Goal: Task Accomplishment & Management: Manage account settings

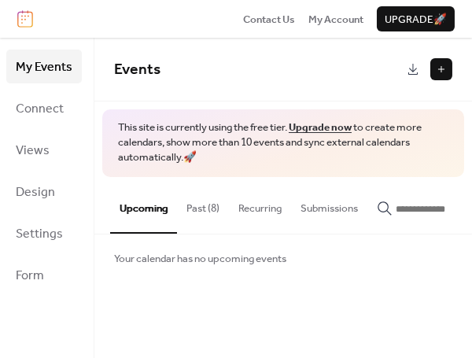
click at [167, 66] on span "Events" at bounding box center [258, 69] width 288 height 31
click at [142, 69] on span "Events" at bounding box center [137, 69] width 46 height 29
click at [149, 208] on button "Upcoming" at bounding box center [143, 205] width 67 height 57
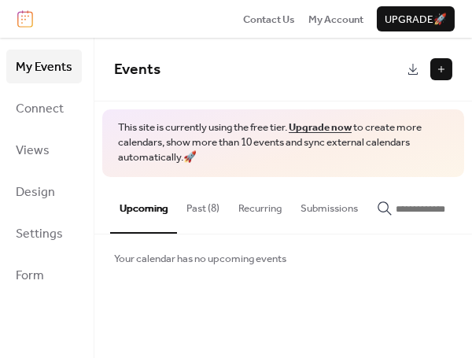
click at [439, 66] on button at bounding box center [441, 69] width 22 height 22
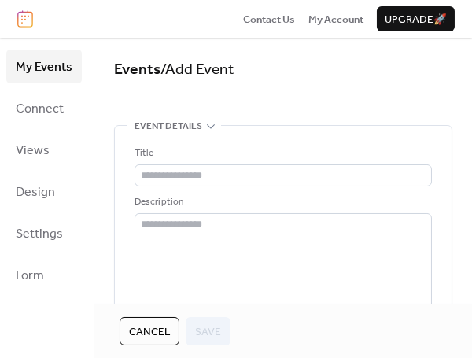
click at [439, 66] on span "Events / Add Event" at bounding box center [283, 69] width 338 height 31
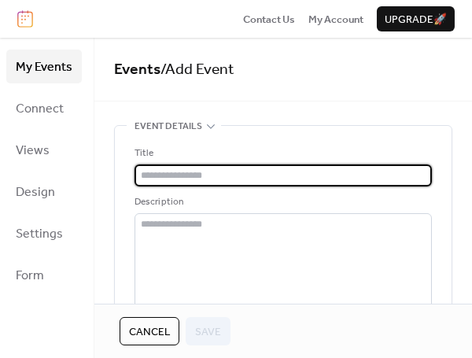
click at [256, 175] on input "text" at bounding box center [282, 175] width 297 height 22
click at [256, 175] on input "**" at bounding box center [282, 175] width 297 height 22
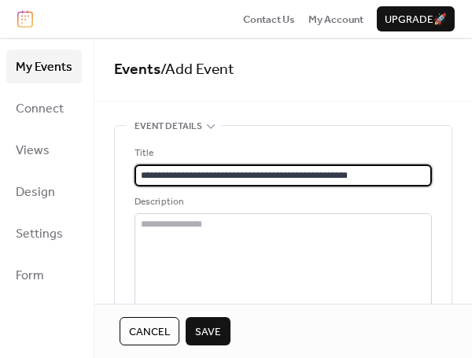
type input "**********"
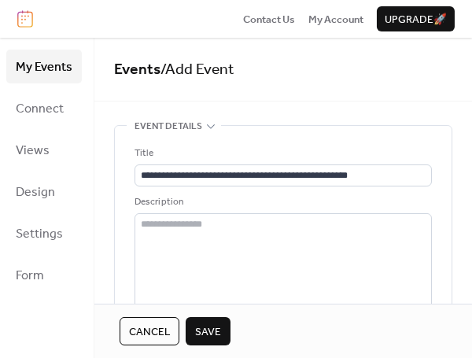
click at [123, 281] on div "**********" at bounding box center [283, 318] width 336 height 384
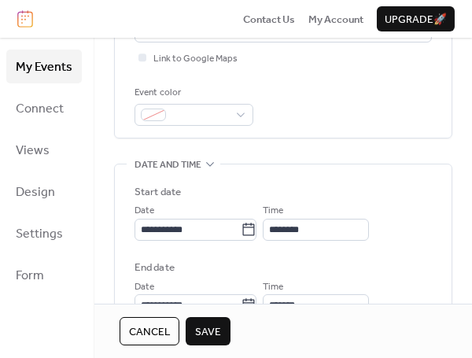
scroll to position [394, 0]
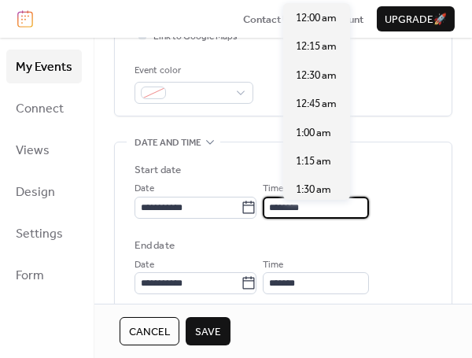
click at [314, 211] on input "********" at bounding box center [316, 208] width 106 height 22
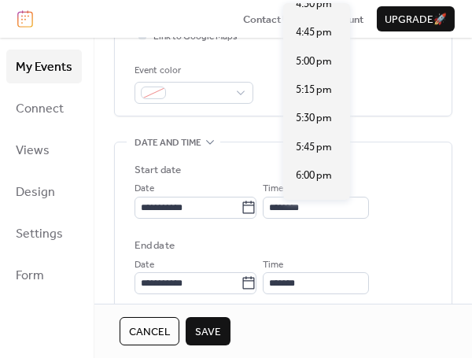
scroll to position [2079, 0]
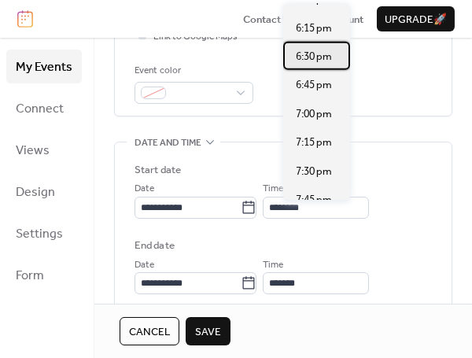
click at [300, 60] on span "6:30 pm" at bounding box center [314, 57] width 36 height 16
type input "*******"
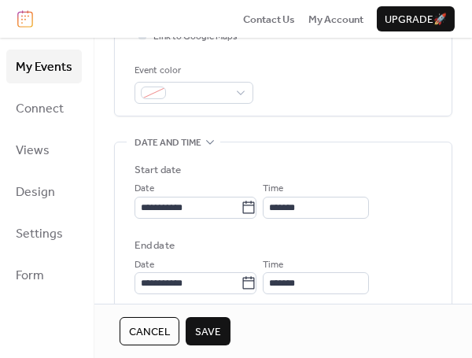
click at [215, 324] on span "Save" at bounding box center [208, 332] width 26 height 16
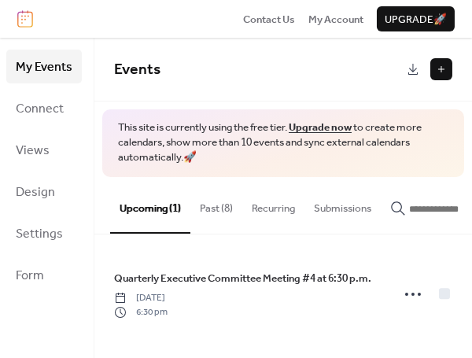
click at [241, 84] on span "Events" at bounding box center [258, 69] width 288 height 31
click at [337, 55] on span "Events" at bounding box center [258, 69] width 288 height 31
click at [464, 295] on div "Quarterly Executive Committee Meeting #4 at 6:30 p.m. Tuesday, October 7, 2025 …" at bounding box center [282, 293] width 377 height 119
click at [438, 68] on button at bounding box center [441, 69] width 22 height 22
click at [439, 67] on button at bounding box center [441, 69] width 22 height 22
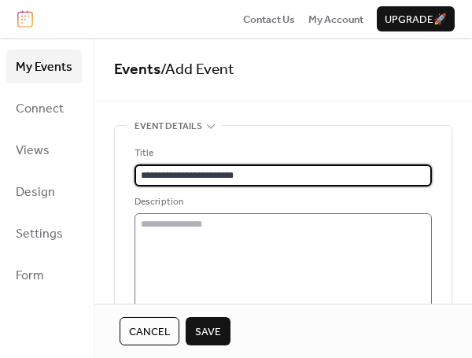
type input "**********"
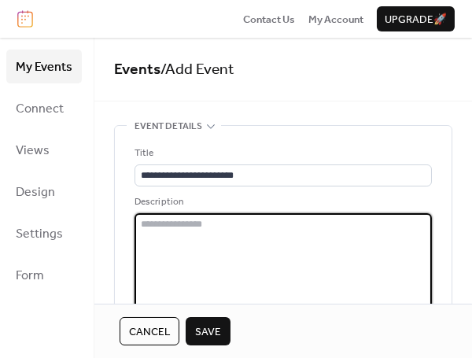
click at [149, 230] on textarea at bounding box center [282, 264] width 297 height 102
type textarea "*"
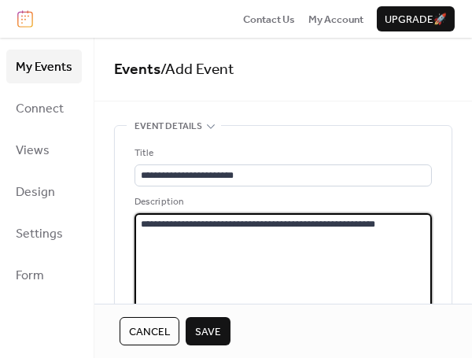
type textarea "**********"
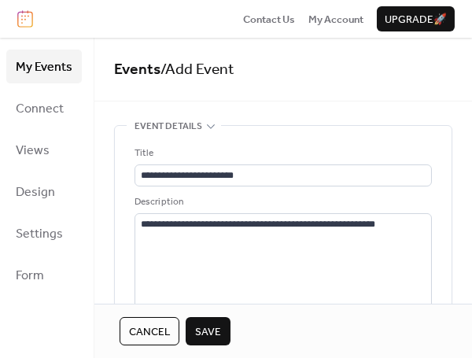
click at [443, 225] on div "**********" at bounding box center [283, 318] width 336 height 384
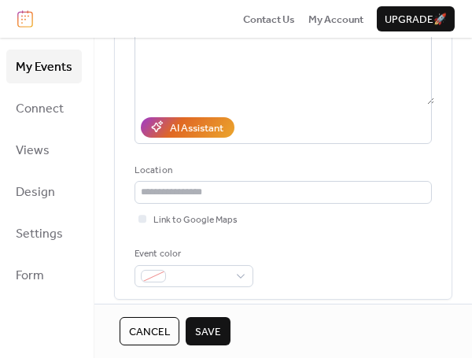
scroll to position [222, 0]
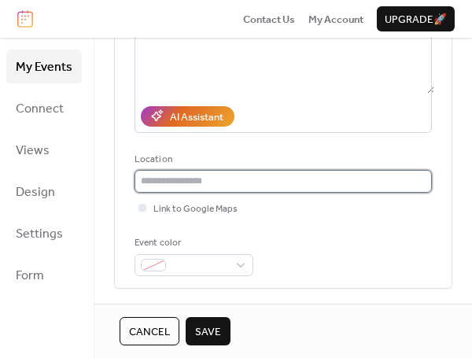
click at [240, 185] on input "text" at bounding box center [282, 181] width 297 height 22
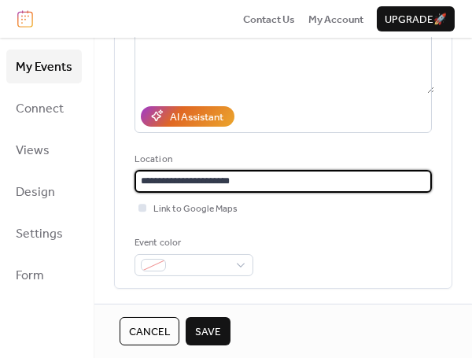
type input "**********"
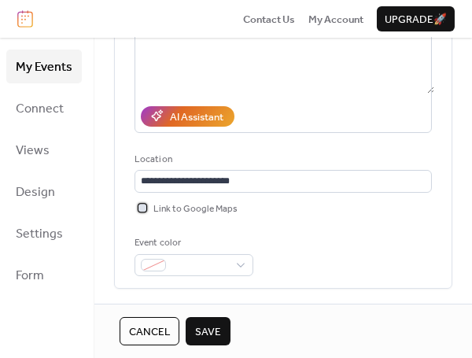
click at [198, 212] on span "Link to Google Maps" at bounding box center [195, 209] width 84 height 16
click at [267, 266] on div "Event color" at bounding box center [282, 255] width 297 height 41
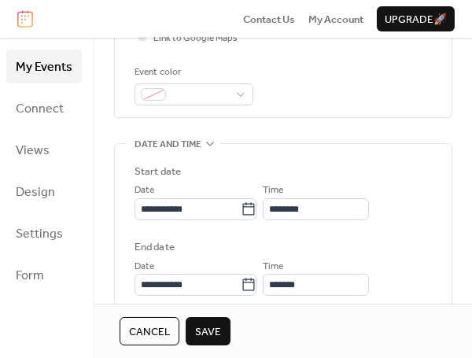
scroll to position [394, 0]
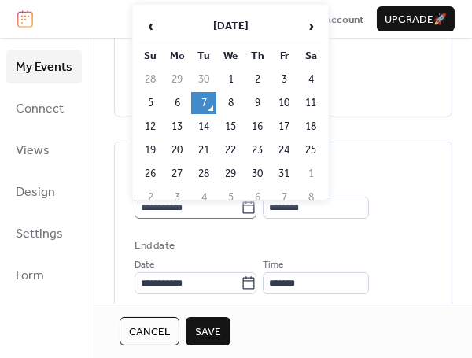
click at [256, 211] on icon at bounding box center [249, 208] width 16 height 16
click at [241, 211] on input "**********" at bounding box center [187, 208] width 106 height 22
click at [153, 171] on td "26" at bounding box center [150, 174] width 25 height 22
type input "**********"
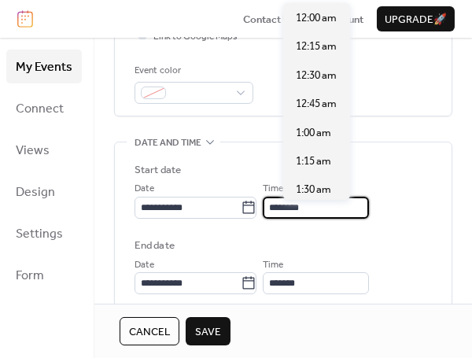
scroll to position [1373, 0]
click at [296, 211] on input "********" at bounding box center [316, 208] width 106 height 22
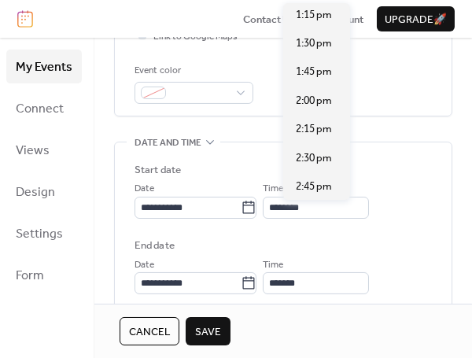
scroll to position [1550, 0]
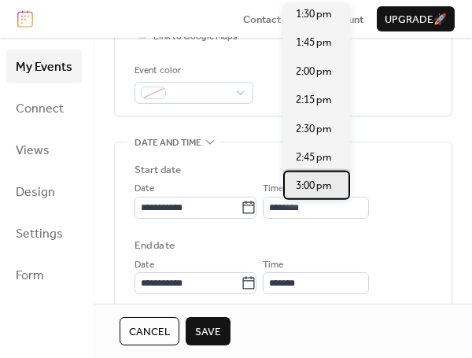
click at [331, 183] on span "3:00 pm" at bounding box center [314, 186] width 36 height 16
type input "*******"
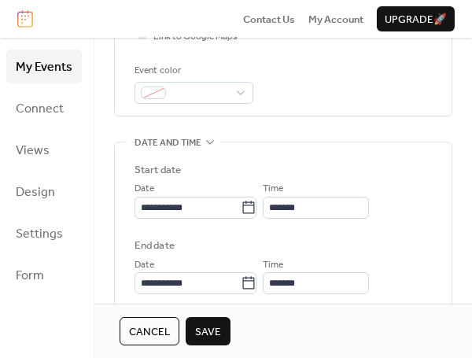
click at [331, 183] on div "**********" at bounding box center [282, 190] width 297 height 57
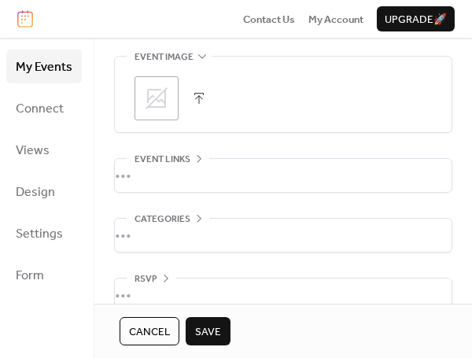
scroll to position [814, 0]
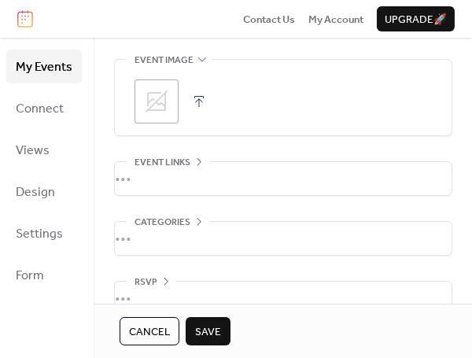
click at [211, 324] on span "Save" at bounding box center [208, 332] width 26 height 16
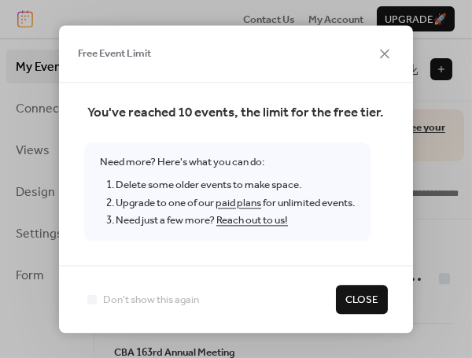
click at [373, 297] on span "Close" at bounding box center [361, 300] width 33 height 16
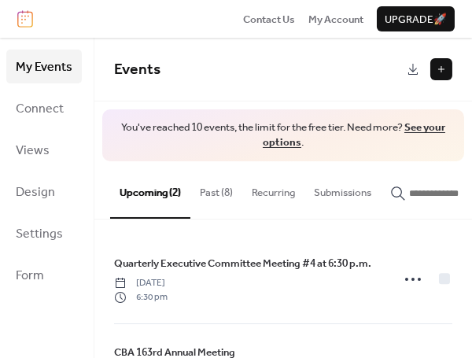
click at [223, 189] on button "Past (8)" at bounding box center [216, 188] width 52 height 55
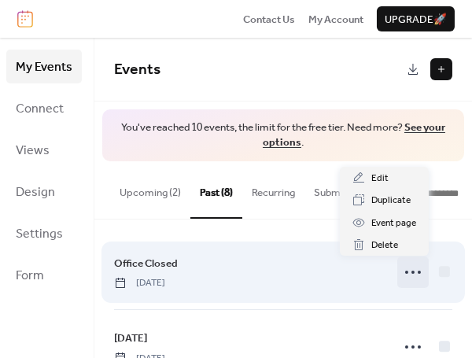
click at [410, 269] on icon at bounding box center [412, 271] width 25 height 25
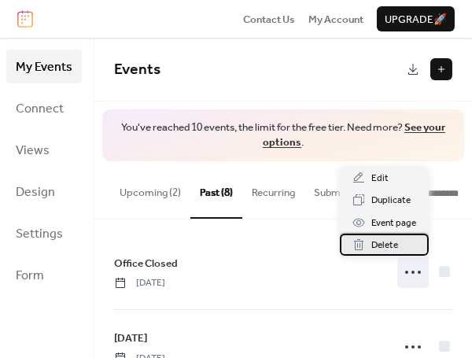
click at [395, 243] on span "Delete" at bounding box center [384, 245] width 27 height 16
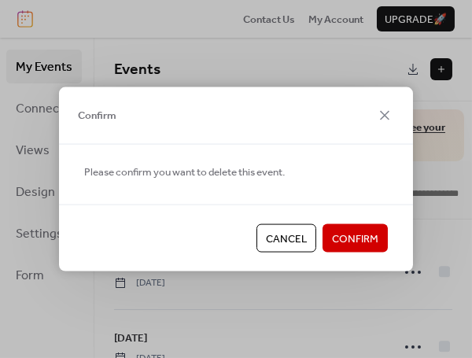
click at [347, 238] on span "Confirm" at bounding box center [355, 239] width 46 height 16
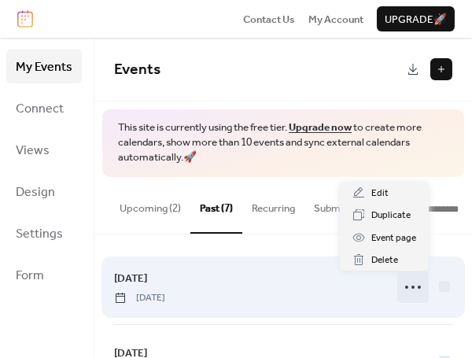
click at [410, 291] on icon at bounding box center [412, 286] width 25 height 25
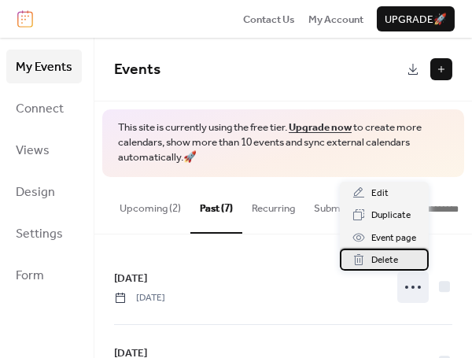
click at [392, 262] on span "Delete" at bounding box center [384, 260] width 27 height 16
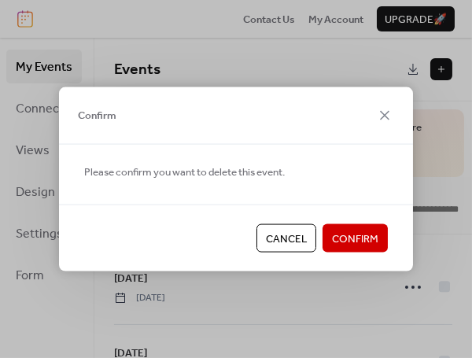
click at [358, 235] on span "Confirm" at bounding box center [355, 239] width 46 height 16
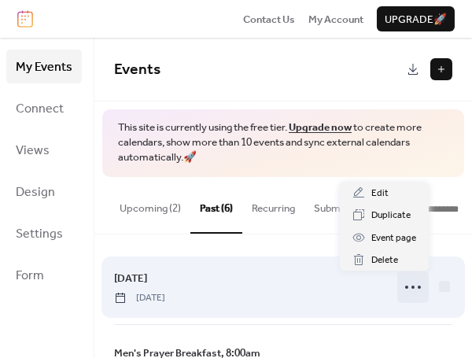
click at [414, 289] on icon at bounding box center [412, 286] width 25 height 25
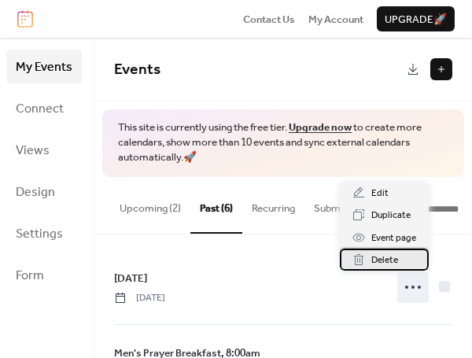
click at [391, 258] on span "Delete" at bounding box center [384, 260] width 27 height 16
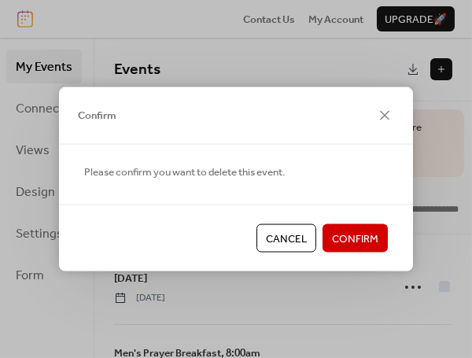
click at [344, 235] on span "Confirm" at bounding box center [355, 239] width 46 height 16
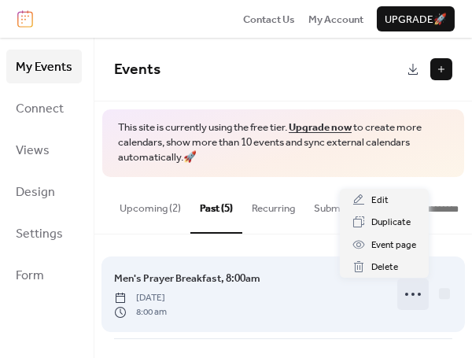
click at [409, 293] on icon at bounding box center [412, 293] width 25 height 25
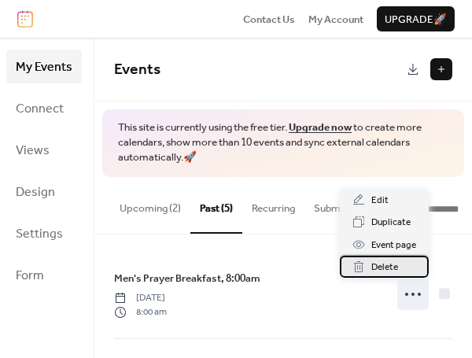
click at [389, 270] on span "Delete" at bounding box center [384, 267] width 27 height 16
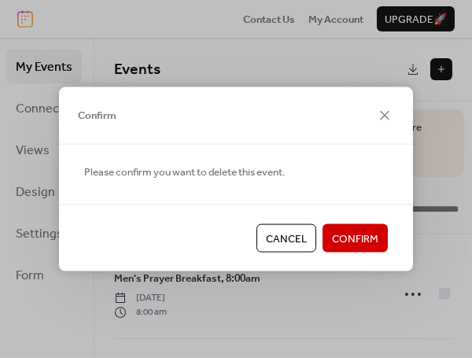
click at [378, 238] on button "Confirm" at bounding box center [354, 238] width 65 height 28
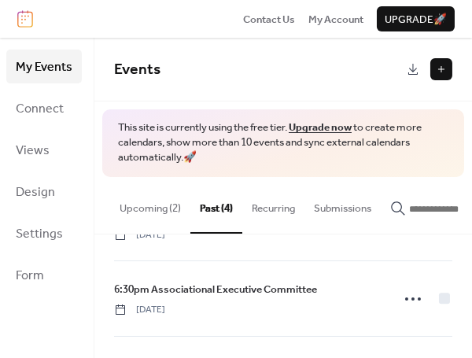
scroll to position [205, 0]
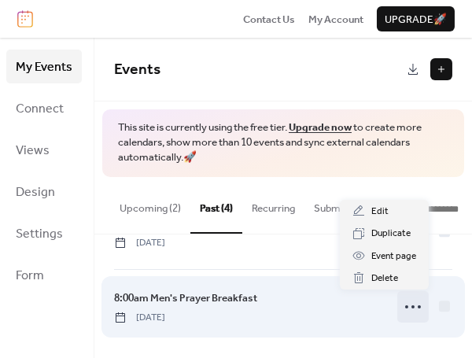
click at [418, 307] on icon at bounding box center [412, 306] width 25 height 25
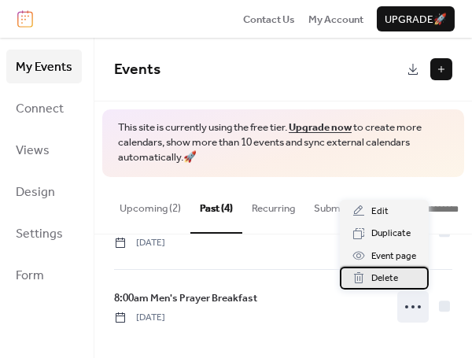
click at [409, 278] on div "Delete" at bounding box center [384, 278] width 89 height 22
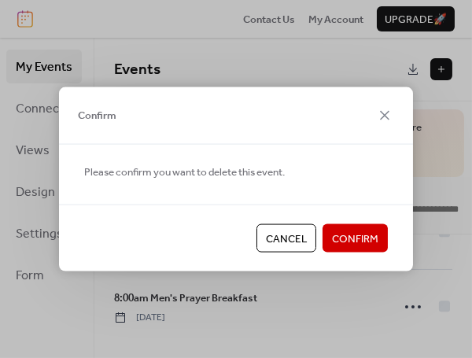
click at [355, 238] on span "Confirm" at bounding box center [355, 239] width 46 height 16
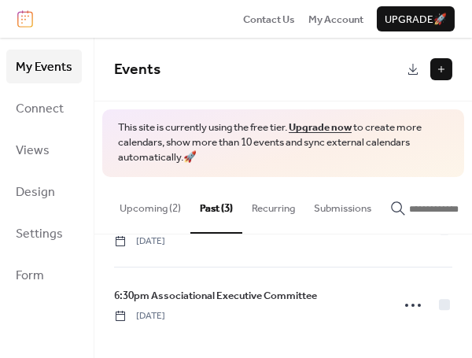
scroll to position [131, 0]
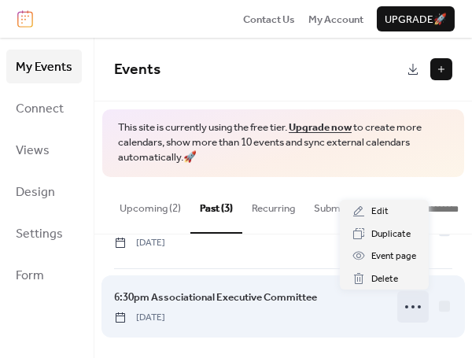
click at [410, 306] on icon at bounding box center [412, 306] width 25 height 25
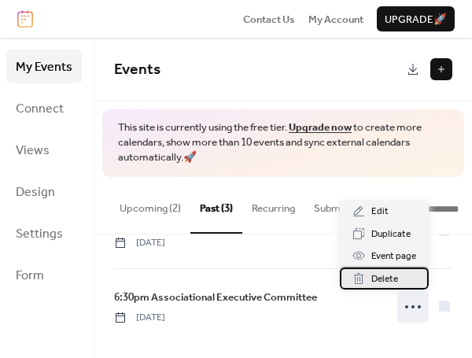
click at [399, 279] on div "Delete" at bounding box center [384, 278] width 89 height 22
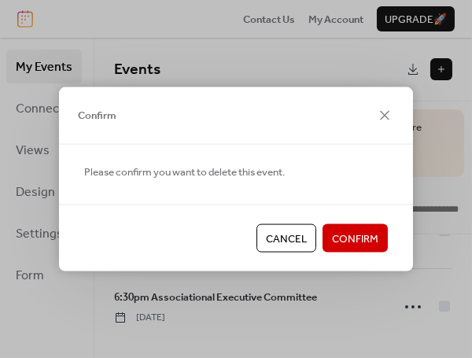
click at [375, 238] on span "Confirm" at bounding box center [355, 239] width 46 height 16
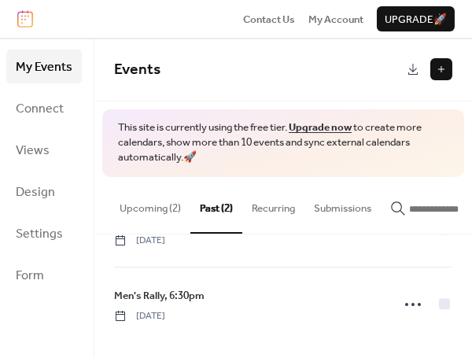
scroll to position [56, 0]
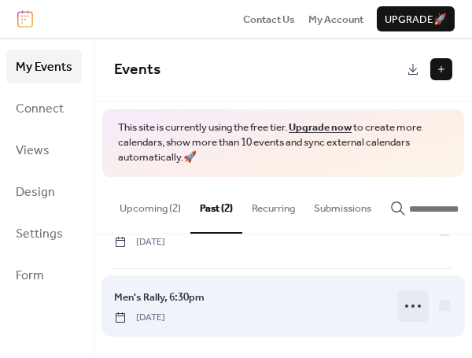
click at [414, 303] on icon at bounding box center [412, 305] width 25 height 25
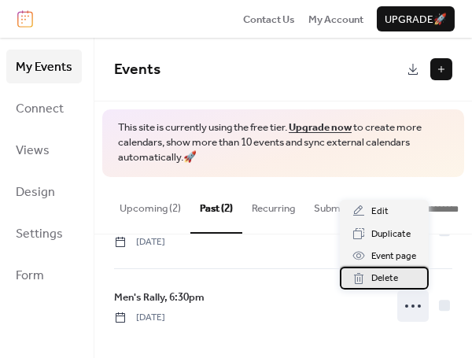
click at [403, 278] on div "Delete" at bounding box center [384, 278] width 89 height 22
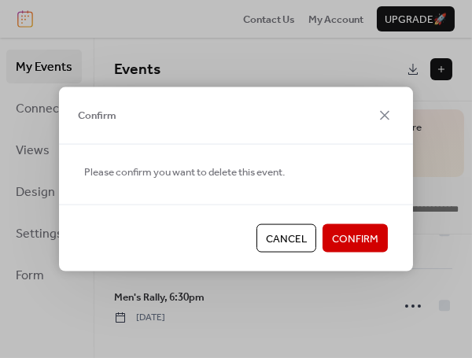
click at [344, 237] on span "Confirm" at bounding box center [355, 239] width 46 height 16
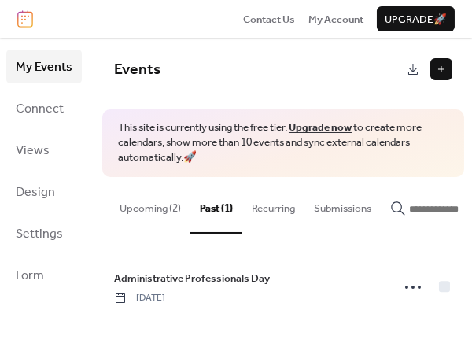
scroll to position [0, 0]
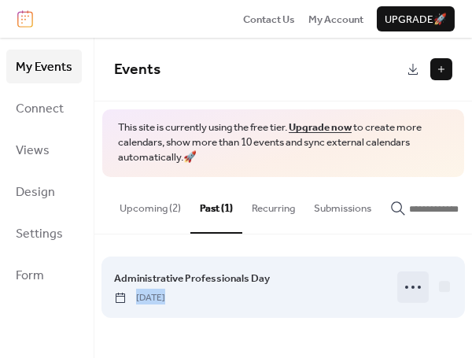
drag, startPoint x: 344, startPoint y: 237, endPoint x: 412, endPoint y: 286, distance: 84.4
click at [412, 286] on div "Administrative Professionals Day [DATE]" at bounding box center [282, 286] width 377 height 105
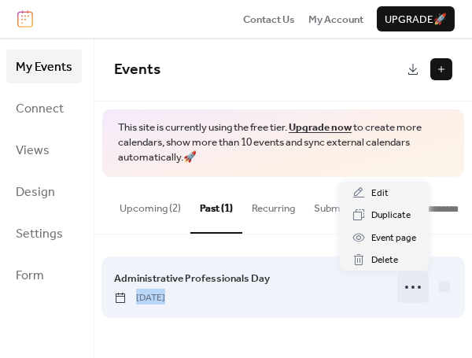
click at [412, 286] on circle at bounding box center [412, 286] width 3 height 3
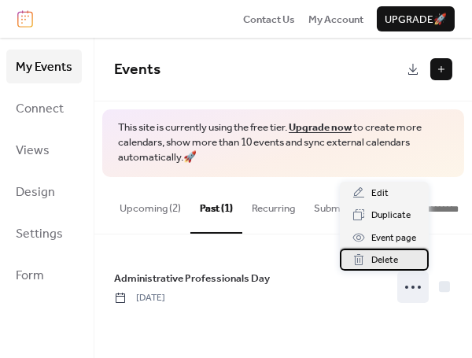
click at [401, 264] on div "Delete" at bounding box center [384, 259] width 89 height 22
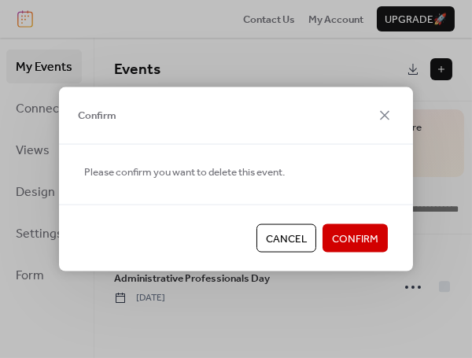
click at [369, 233] on span "Confirm" at bounding box center [355, 239] width 46 height 16
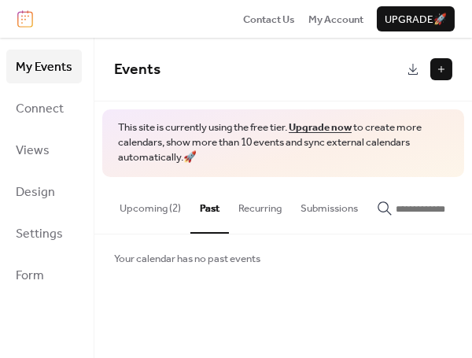
click at [150, 207] on button "Upcoming (2)" at bounding box center [150, 204] width 80 height 55
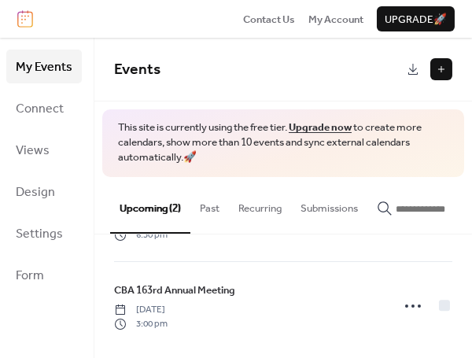
scroll to position [84, 0]
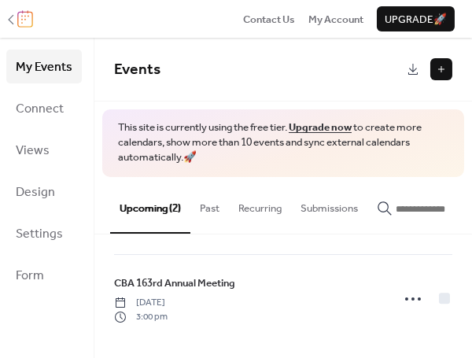
click at [24, 22] on img at bounding box center [25, 18] width 16 height 17
